Goal: Transaction & Acquisition: Purchase product/service

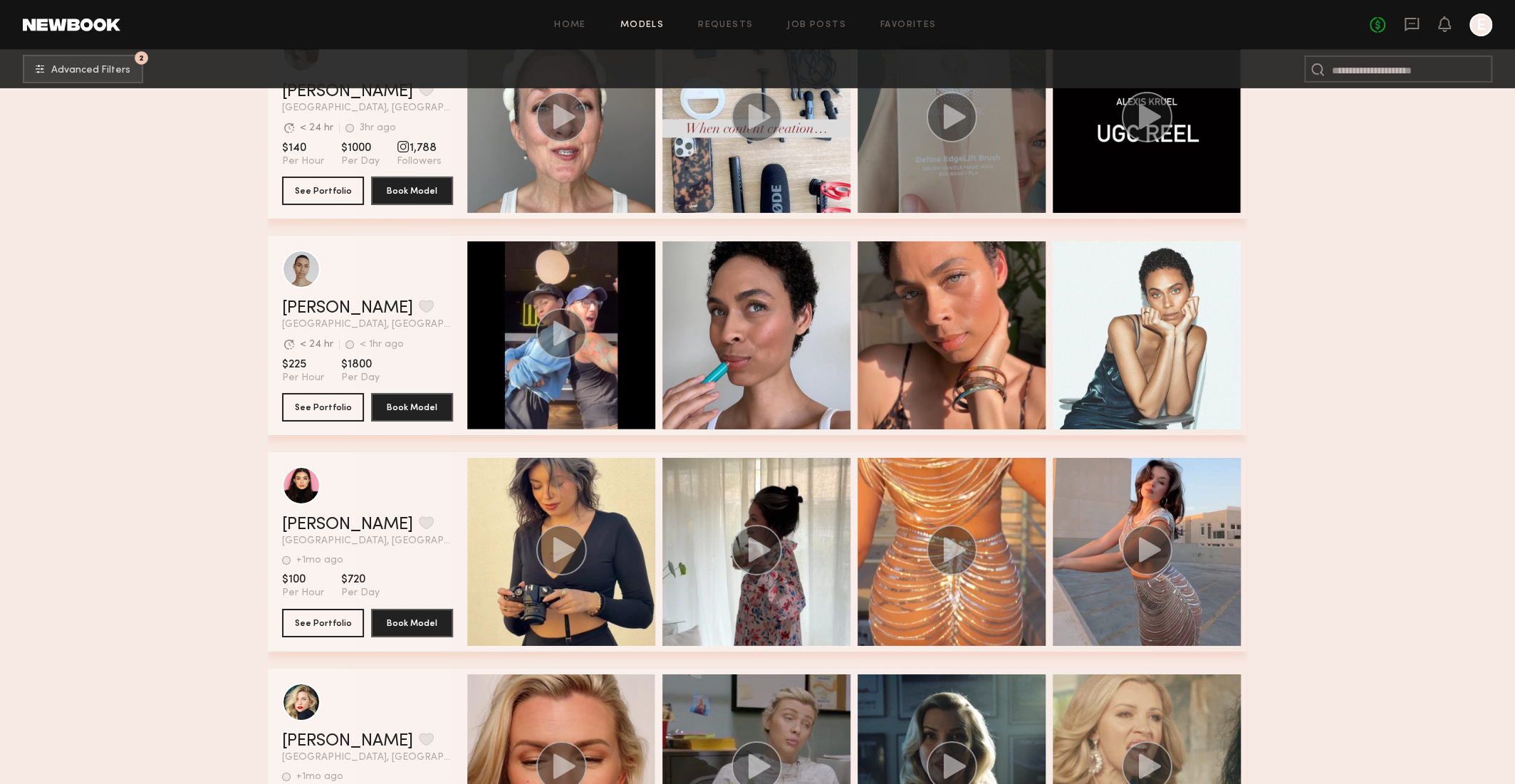
scroll to position [53996, 0]
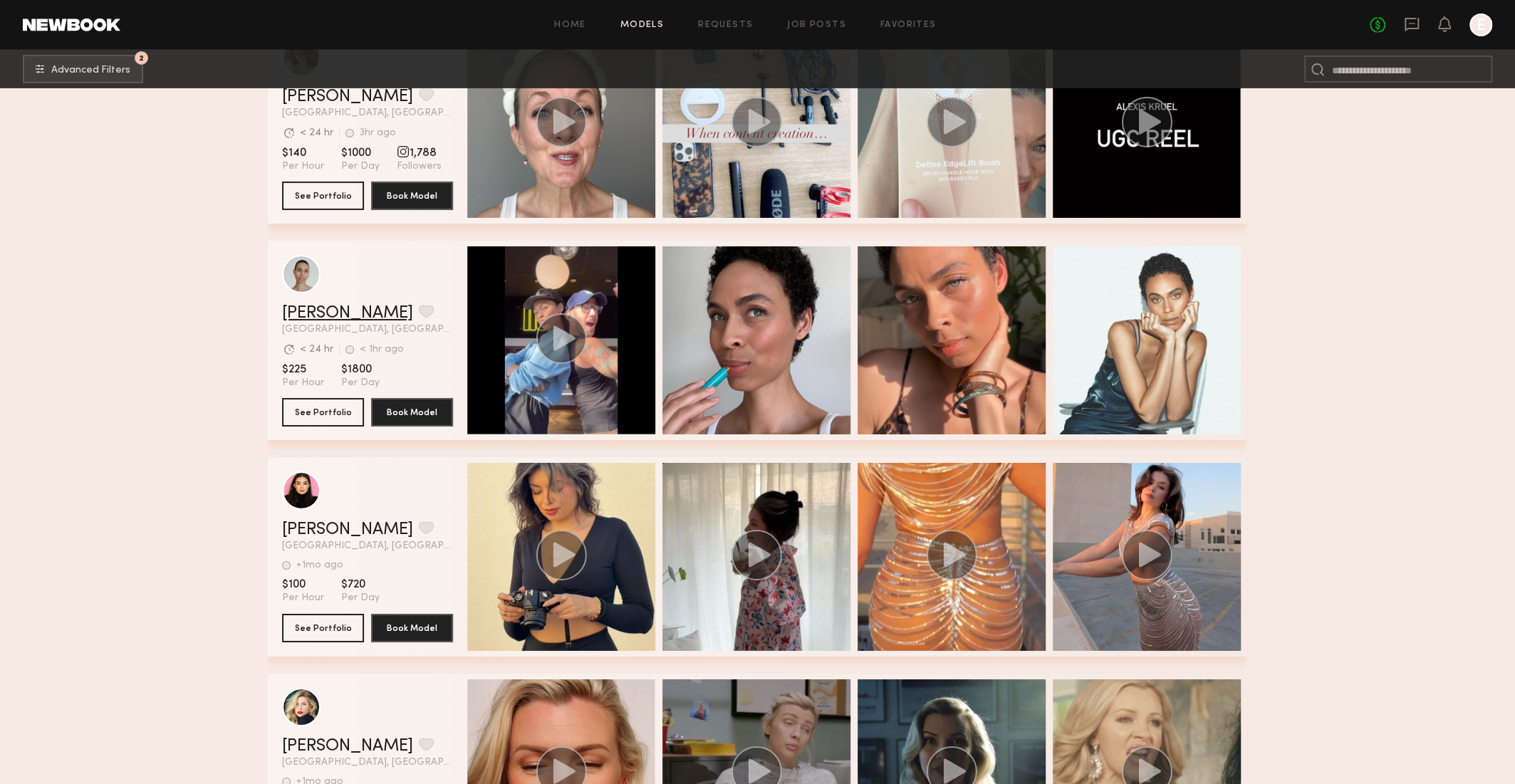
click at [328, 312] on link "[PERSON_NAME]" at bounding box center [347, 313] width 131 height 17
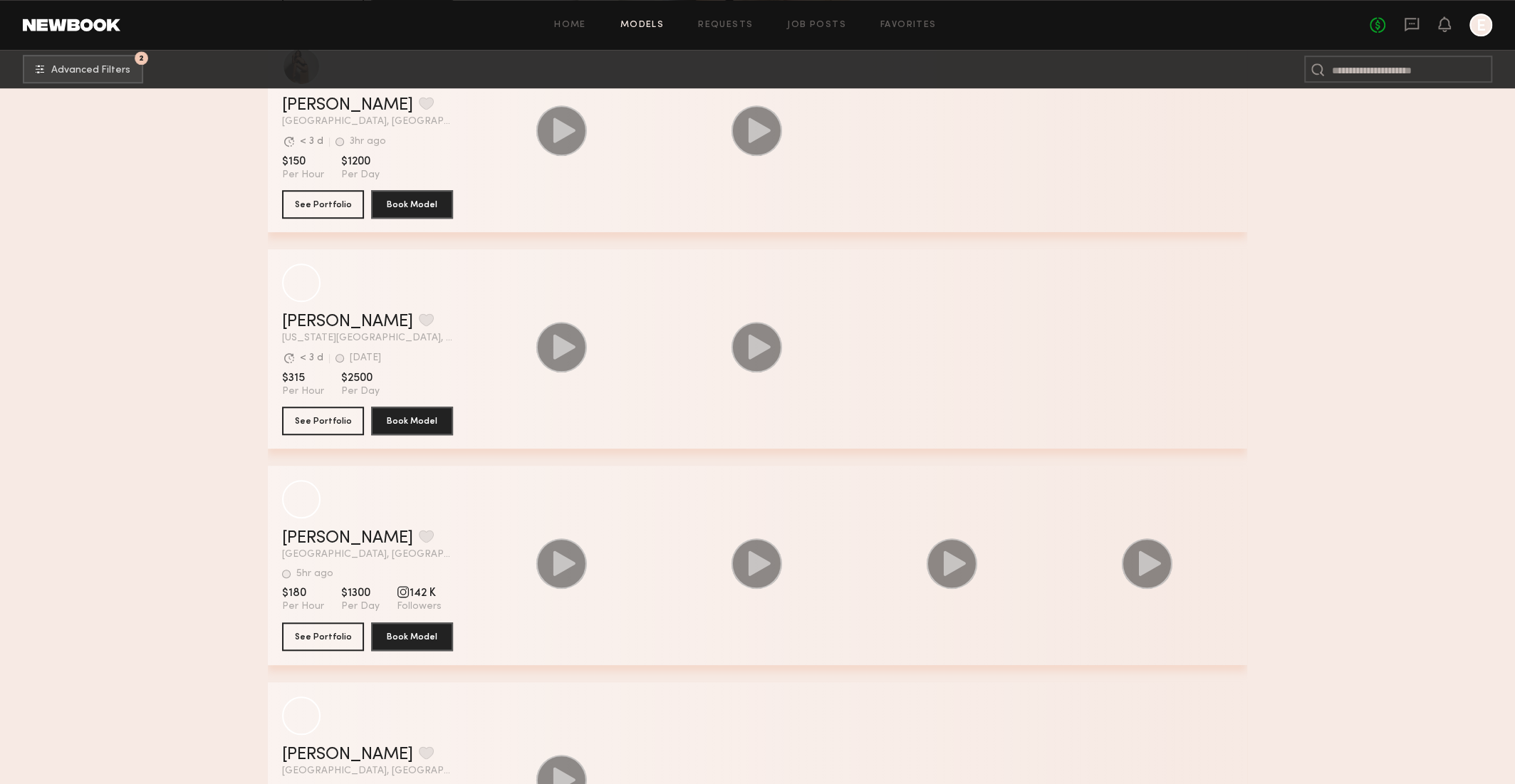
scroll to position [87118, 0]
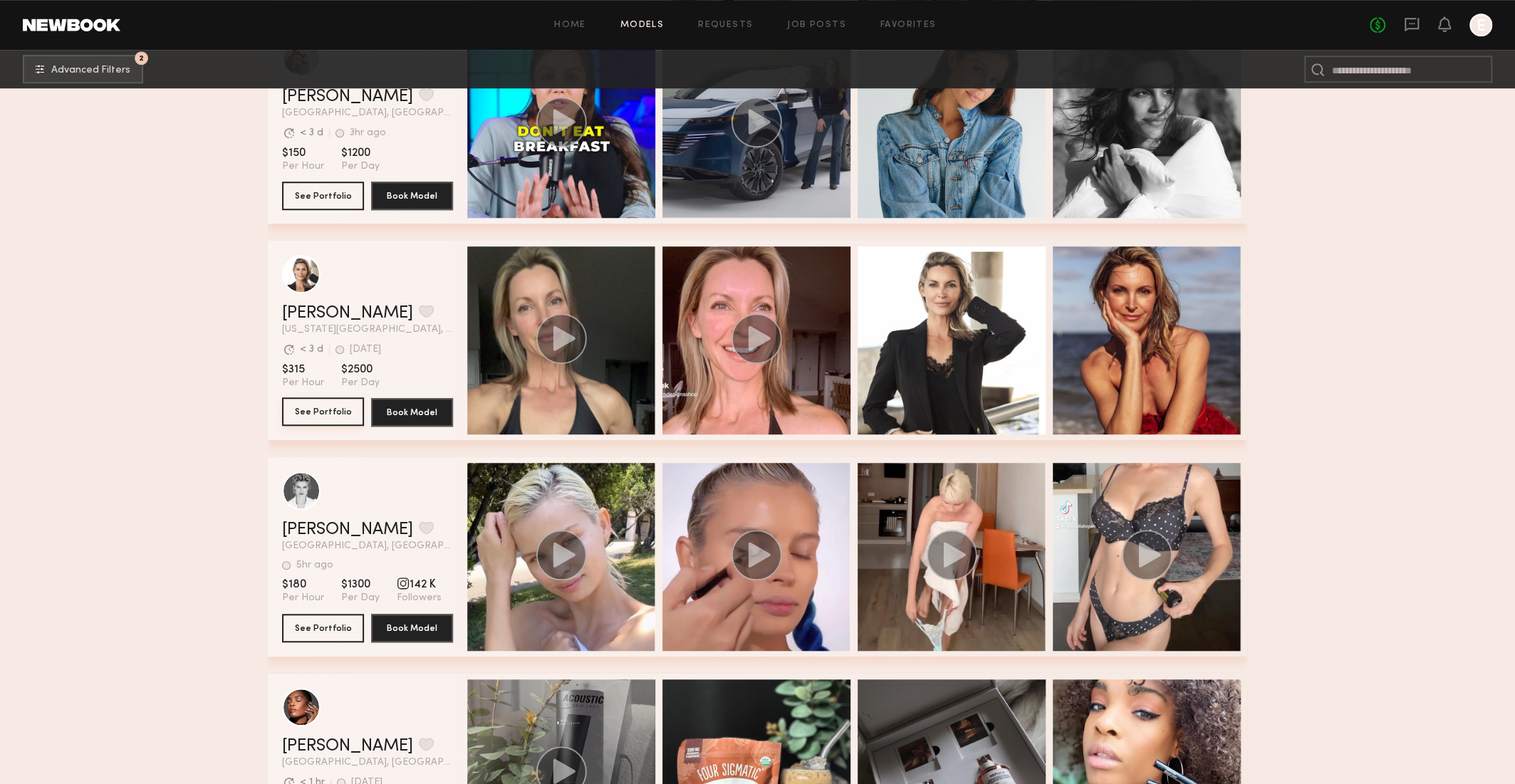
click at [332, 410] on button "See Portfolio" at bounding box center [323, 412] width 82 height 29
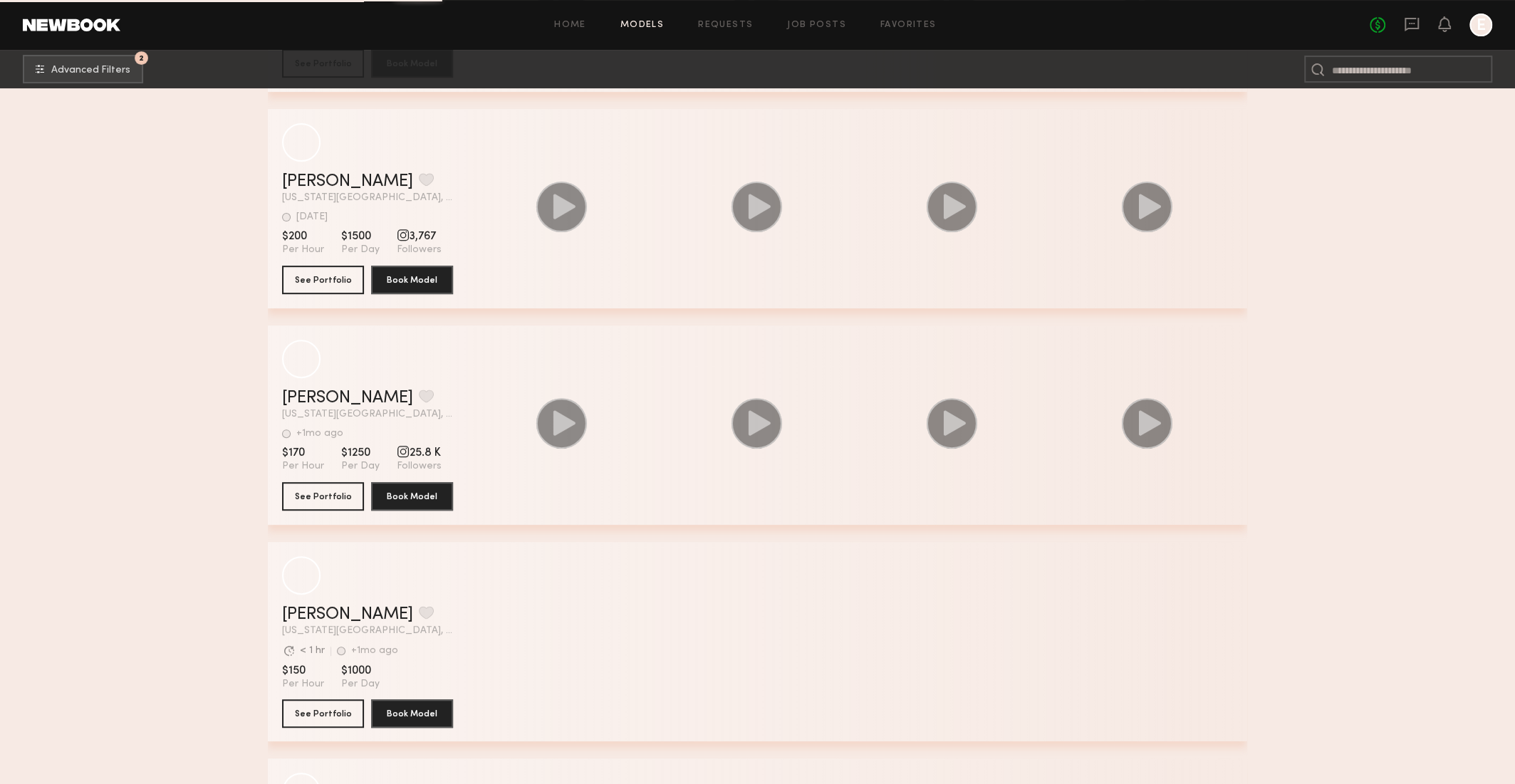
scroll to position [118418, 0]
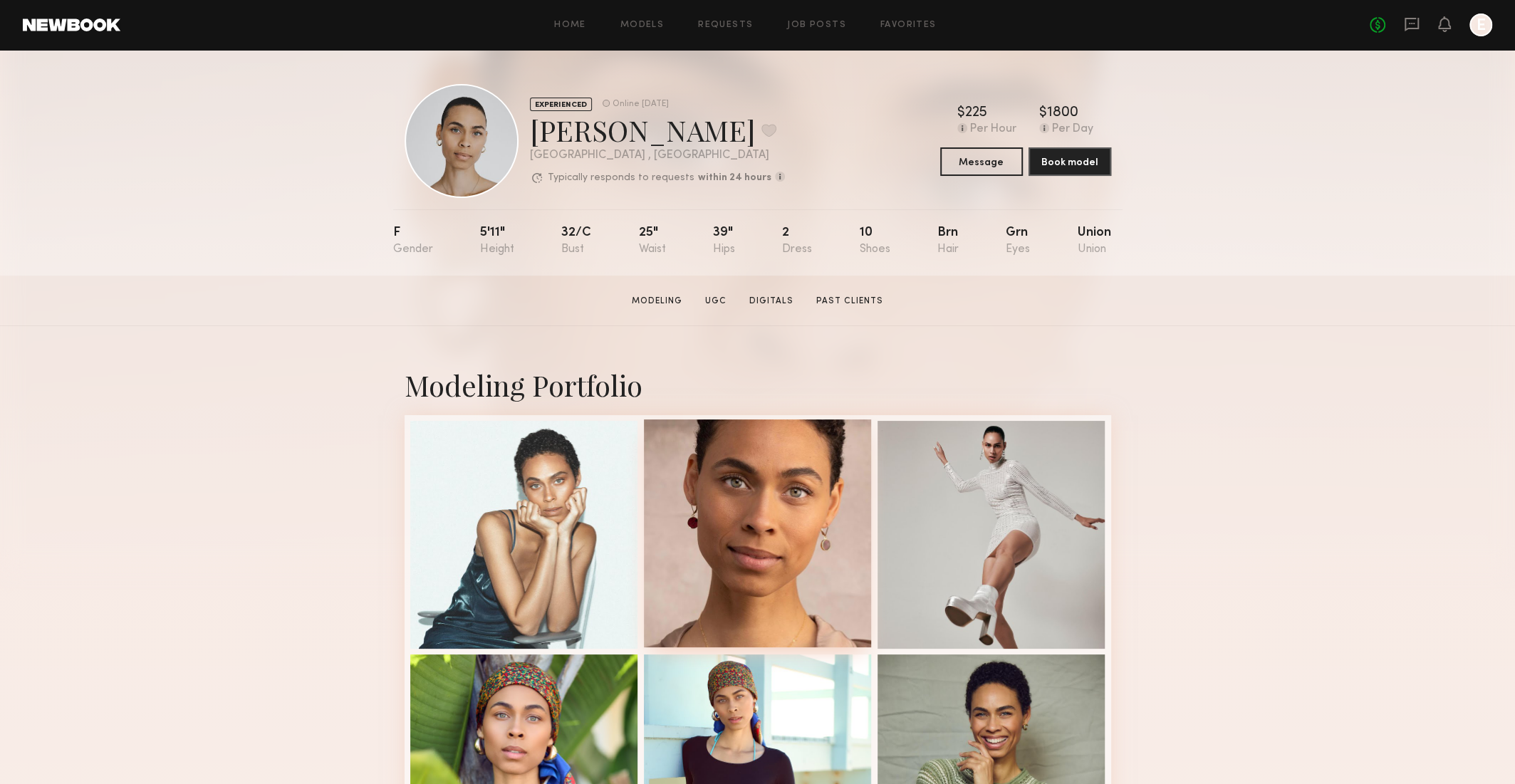
click at [699, 498] on div at bounding box center [758, 533] width 228 height 228
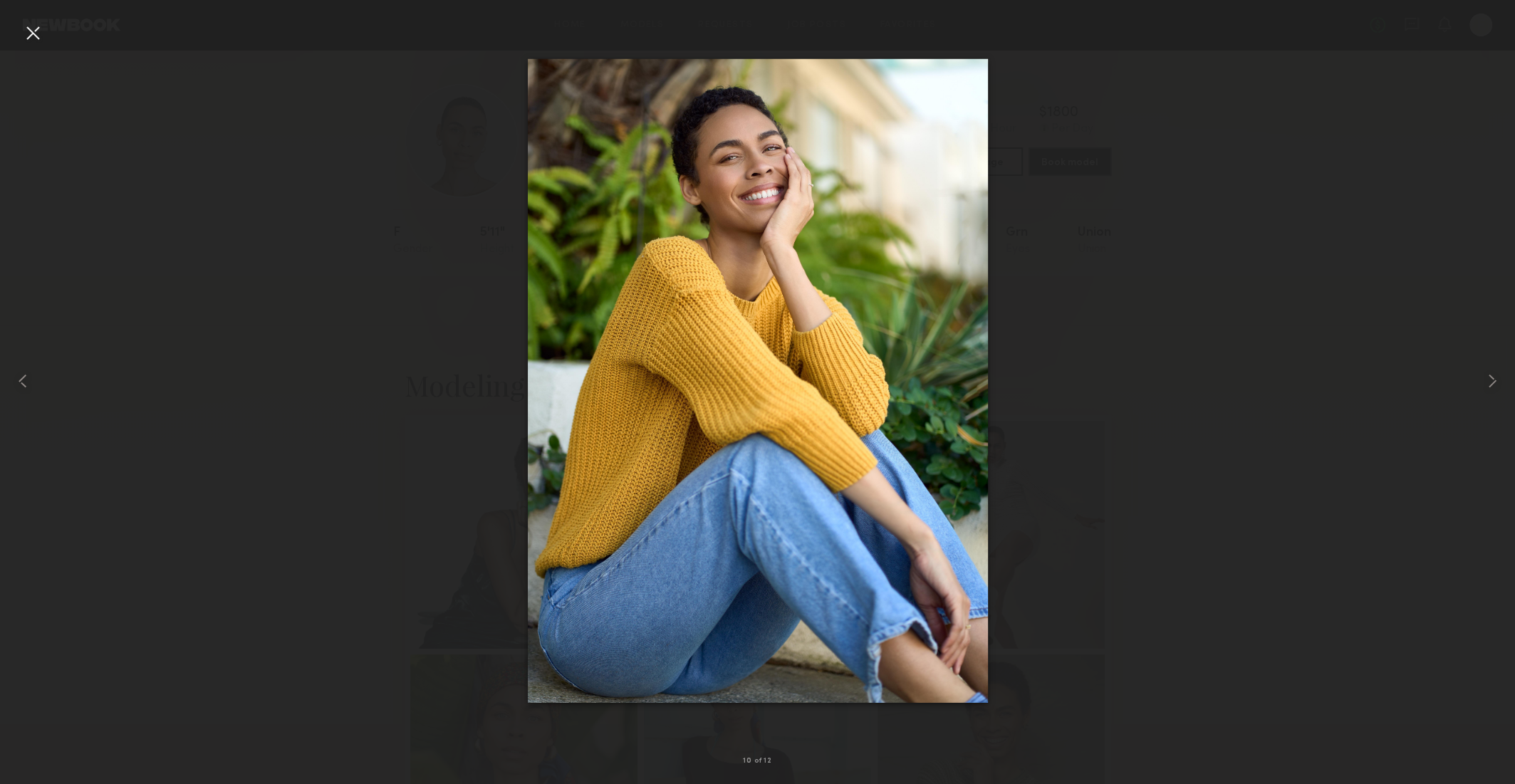
click at [473, 662] on div at bounding box center [757, 381] width 1515 height 715
click at [421, 514] on div at bounding box center [757, 381] width 1515 height 715
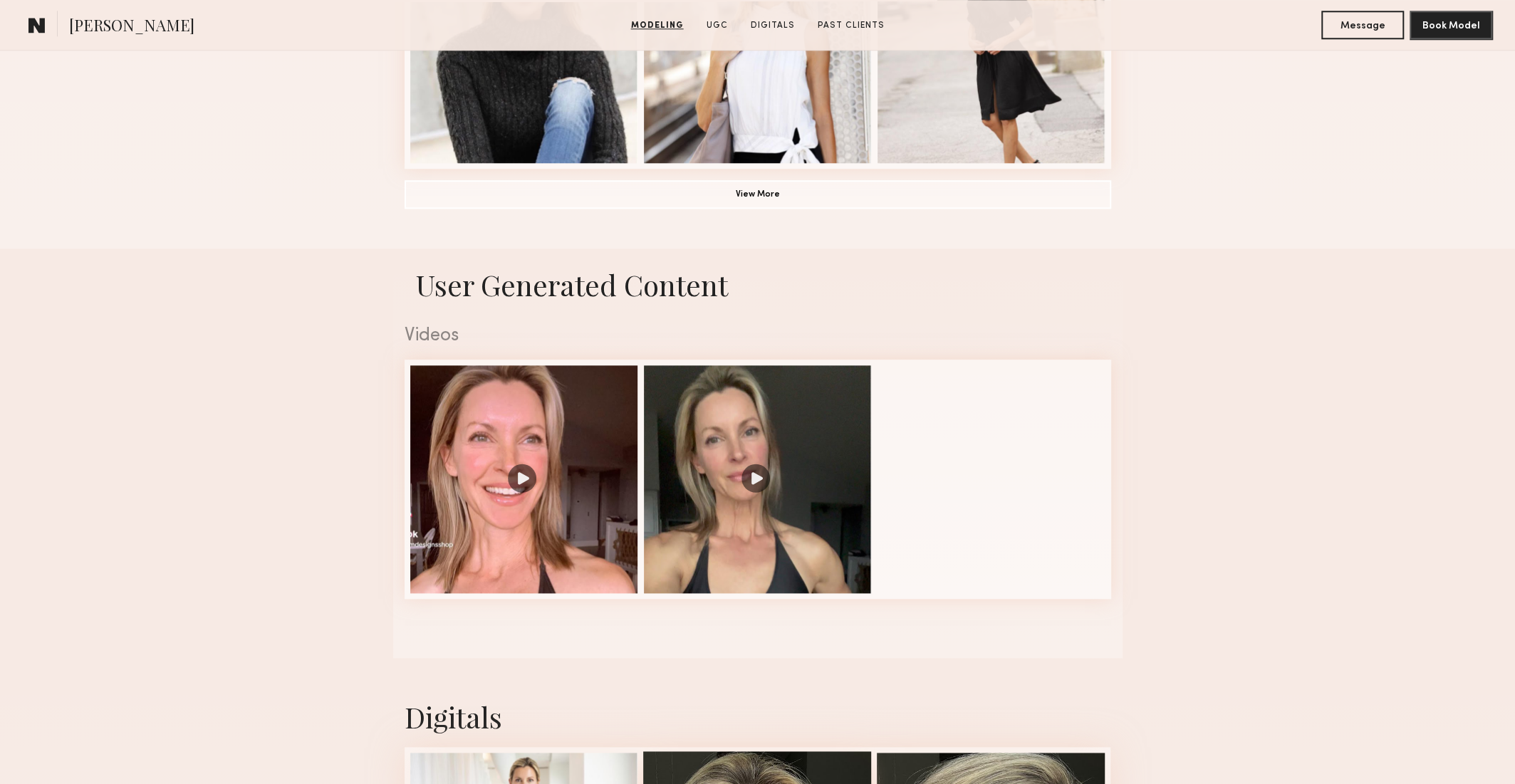
scroll to position [1188, 0]
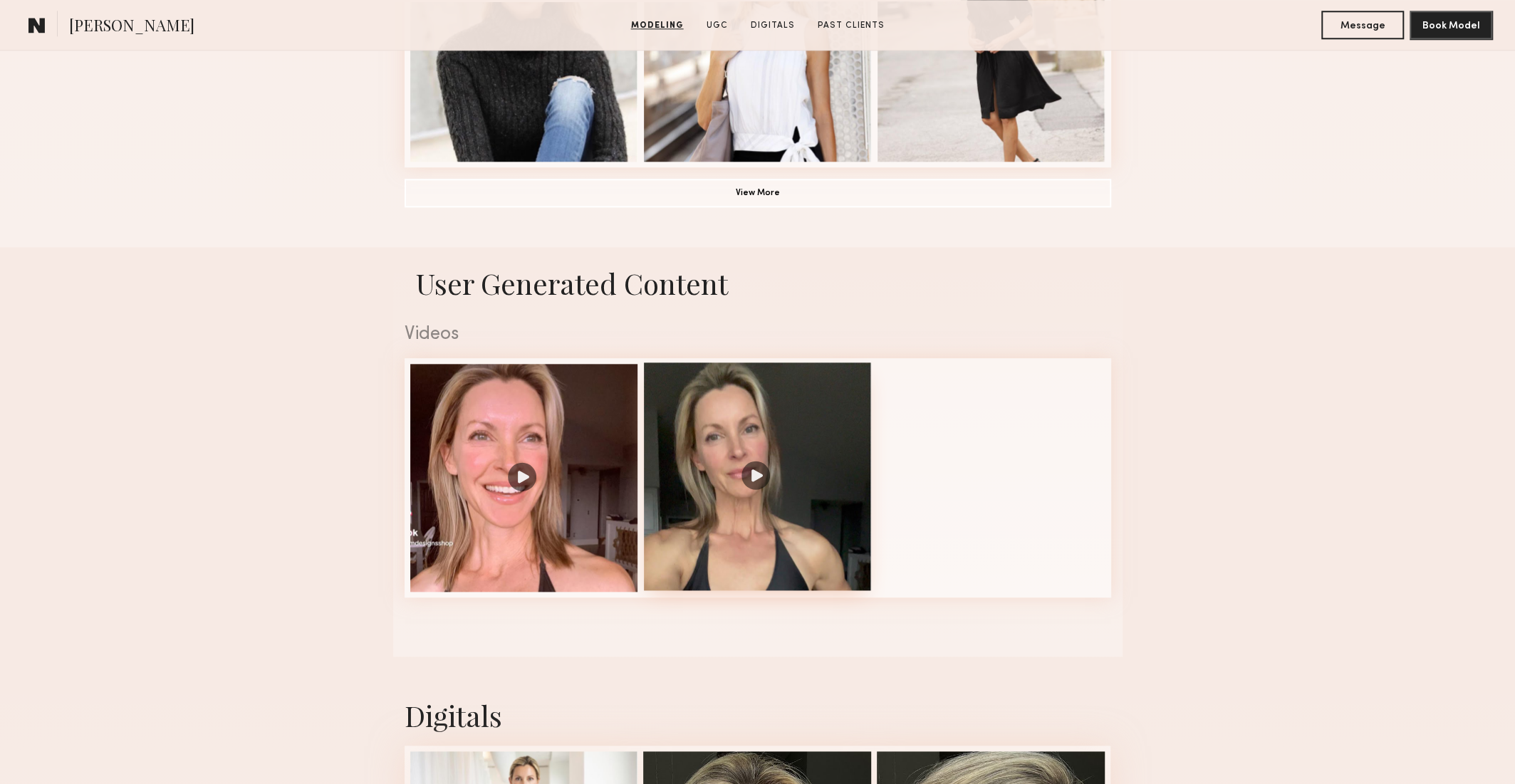
click at [734, 440] on div at bounding box center [758, 476] width 228 height 228
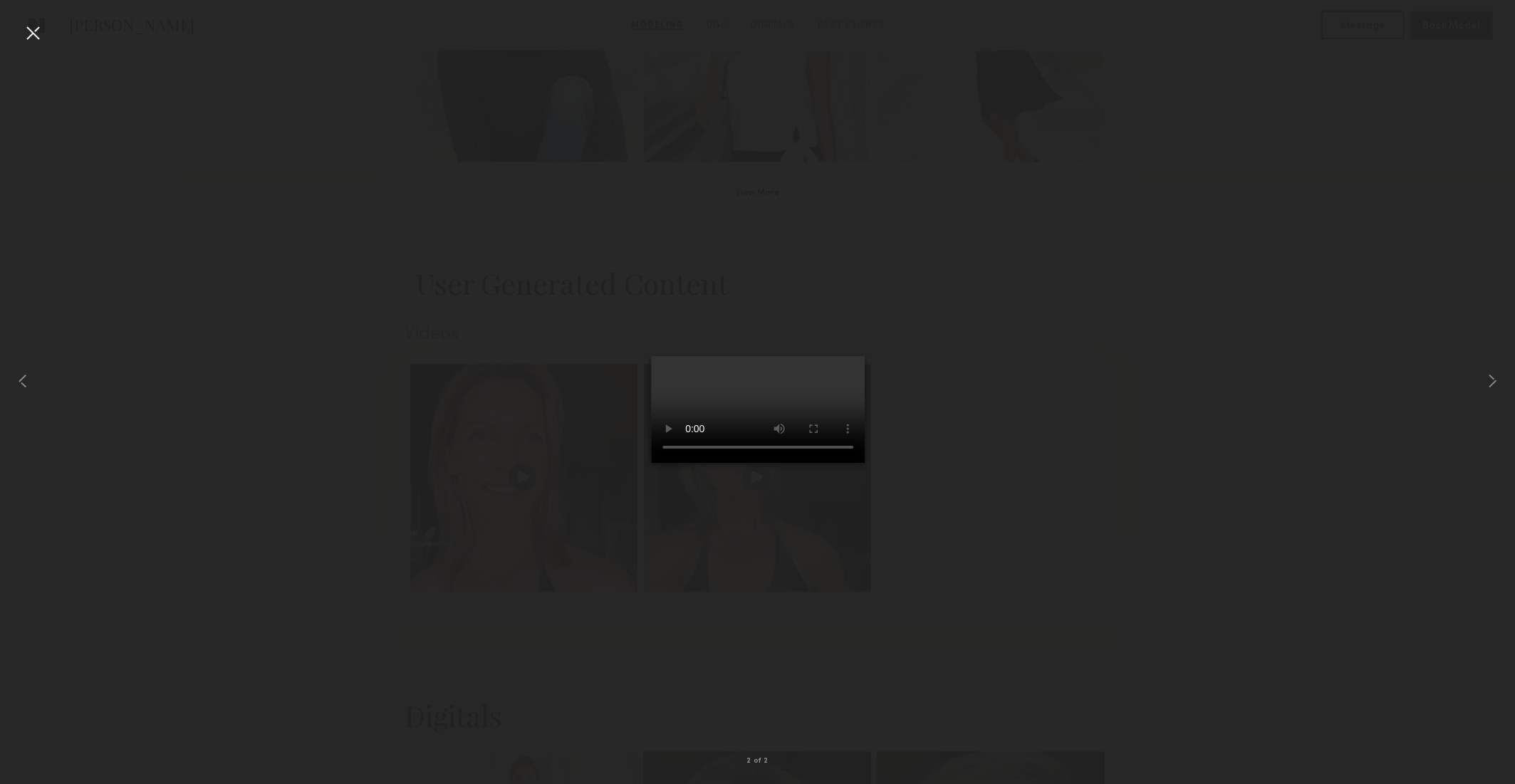
click at [42, 27] on div at bounding box center [33, 33] width 23 height 23
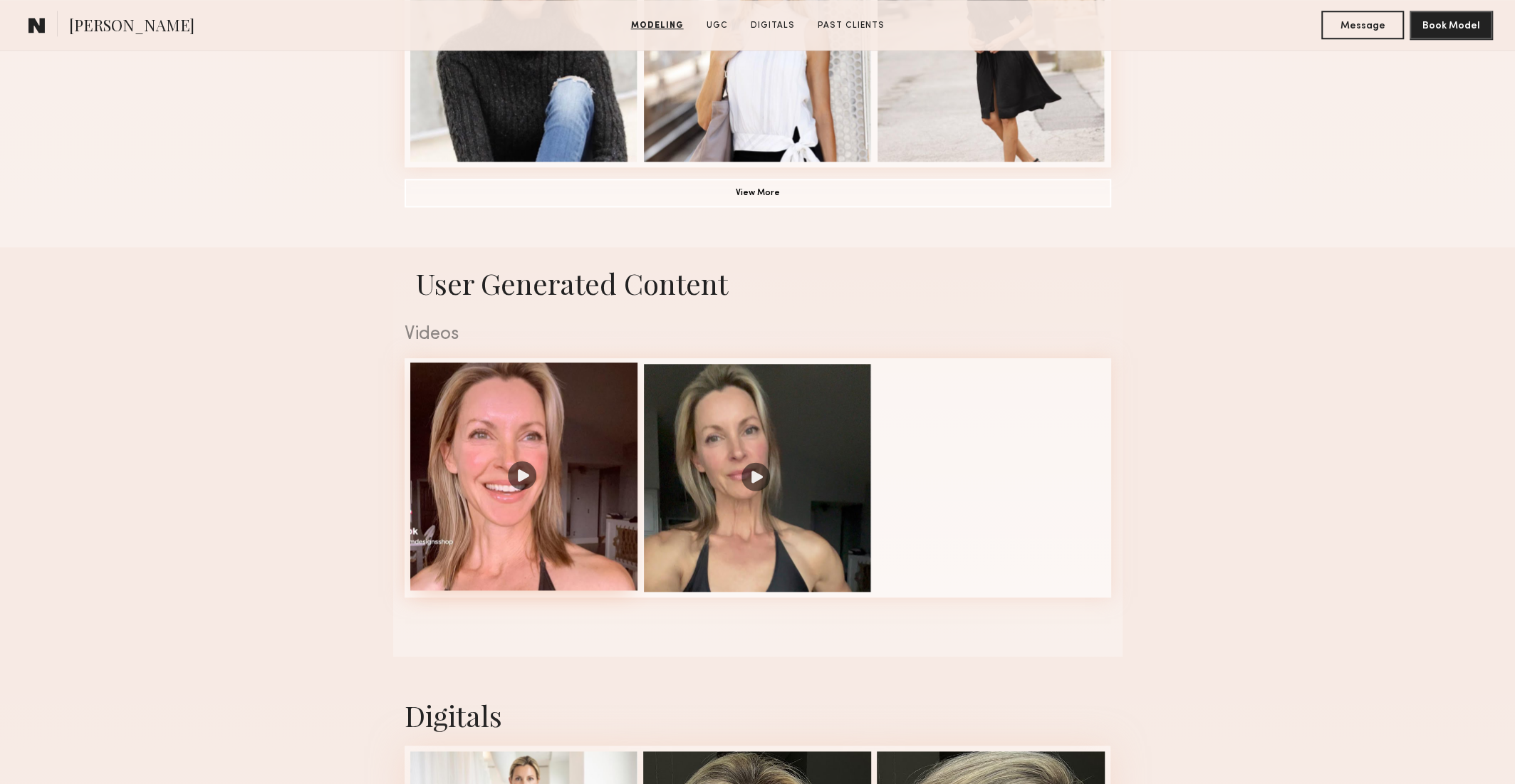
click at [512, 436] on div at bounding box center [524, 476] width 228 height 228
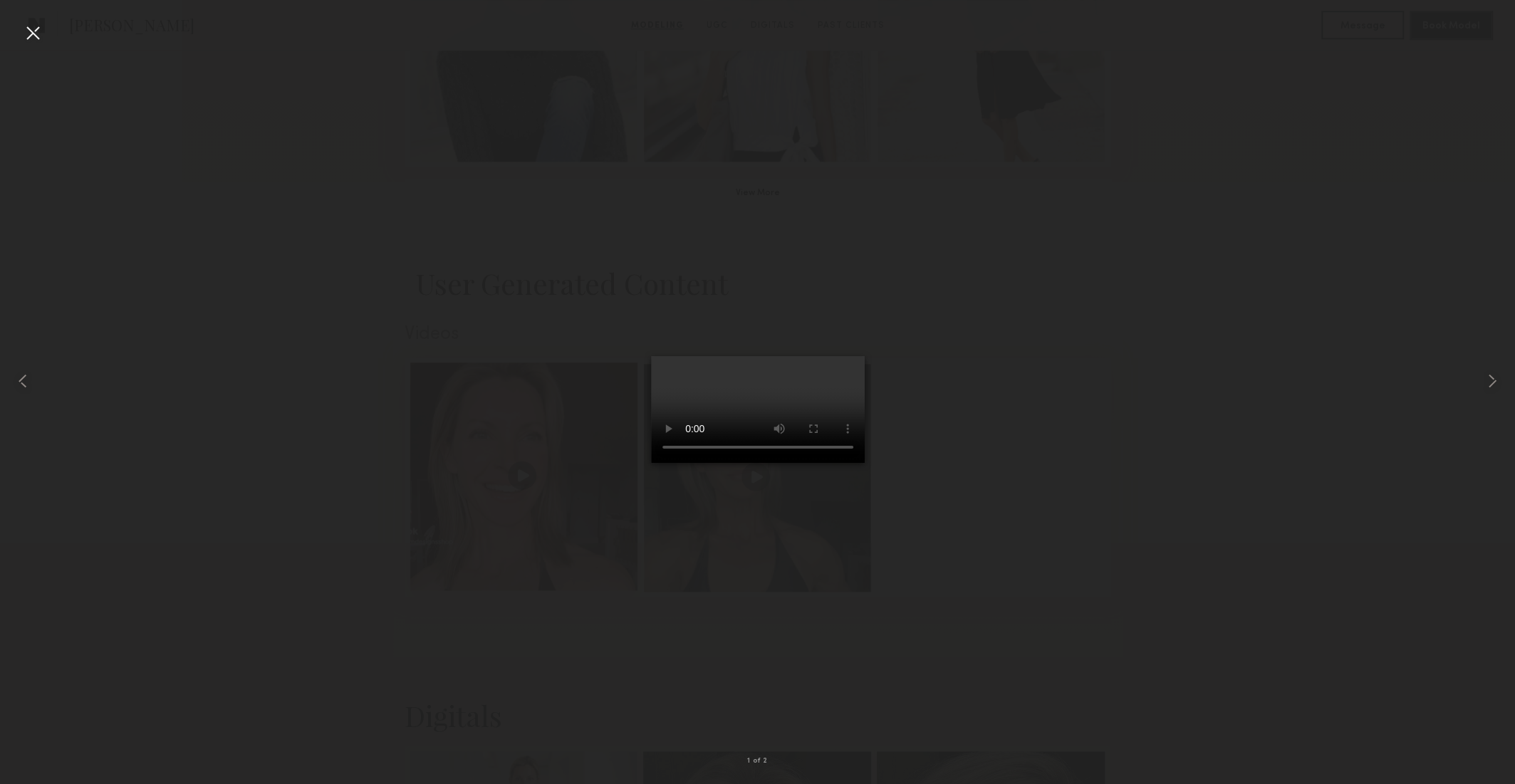
click at [512, 434] on div at bounding box center [524, 476] width 228 height 228
click at [22, 30] on div at bounding box center [33, 33] width 23 height 23
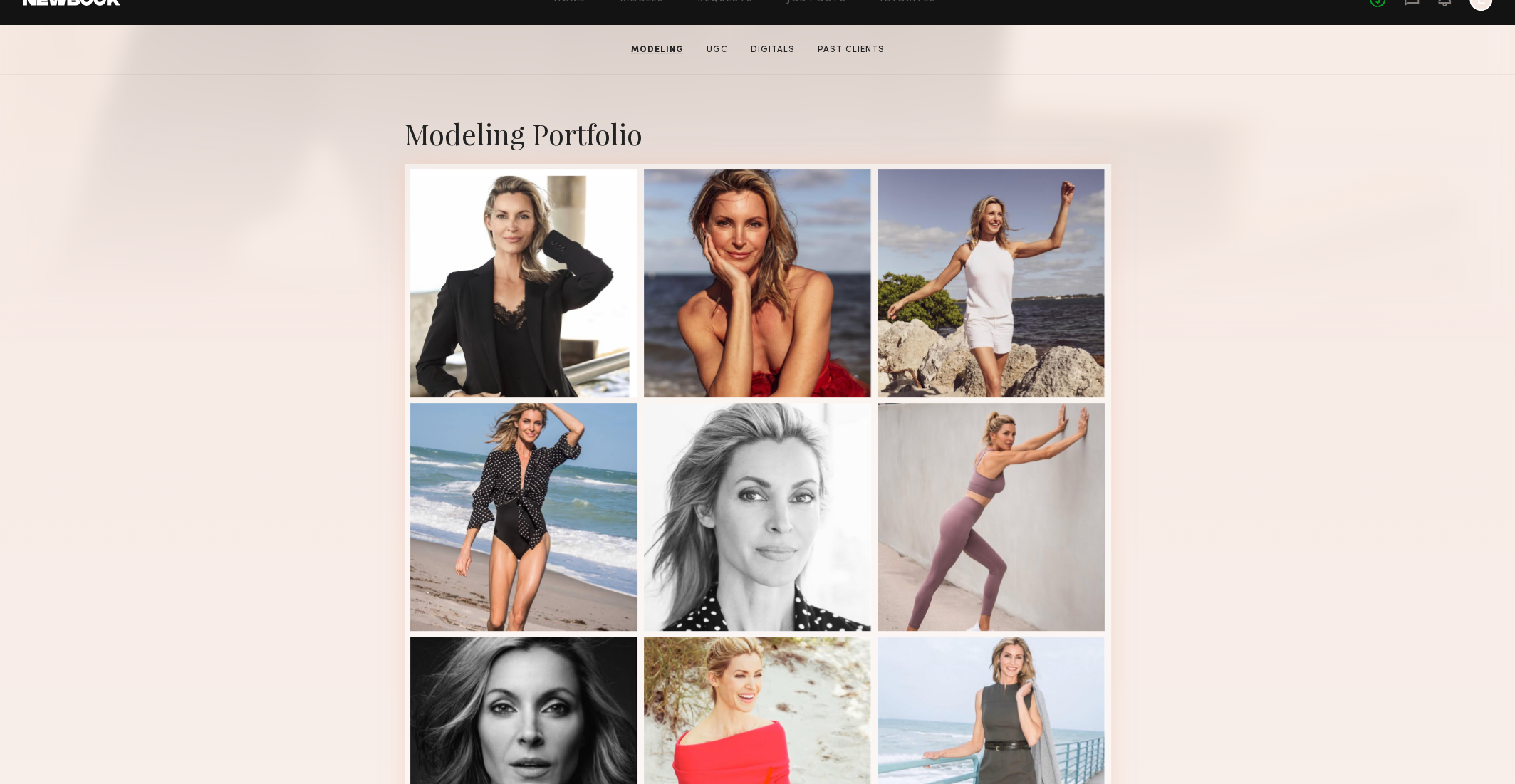
scroll to position [252, 0]
click at [734, 253] on div at bounding box center [758, 281] width 228 height 228
